Goal: Download file/media

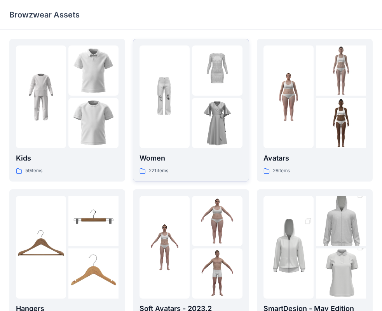
click at [155, 99] on div at bounding box center [164, 96] width 50 height 103
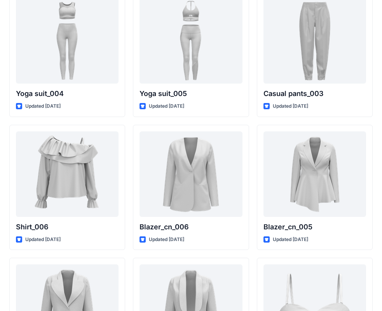
scroll to position [4482, 0]
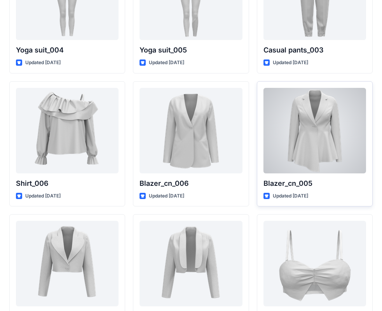
click at [317, 135] on div at bounding box center [314, 130] width 103 height 85
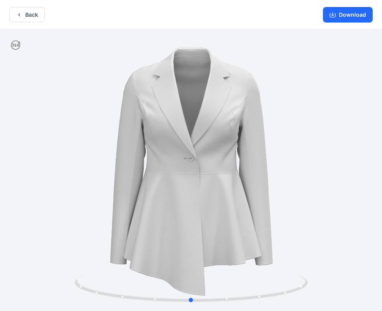
click at [71, 157] on div at bounding box center [191, 171] width 382 height 283
drag, startPoint x: 64, startPoint y: 159, endPoint x: 75, endPoint y: 152, distance: 12.7
click at [73, 152] on div at bounding box center [191, 171] width 382 height 283
click at [338, 23] on div "Download" at bounding box center [348, 14] width 68 height 29
click at [338, 21] on button "Download" at bounding box center [348, 15] width 50 height 16
